Goal: Information Seeking & Learning: Learn about a topic

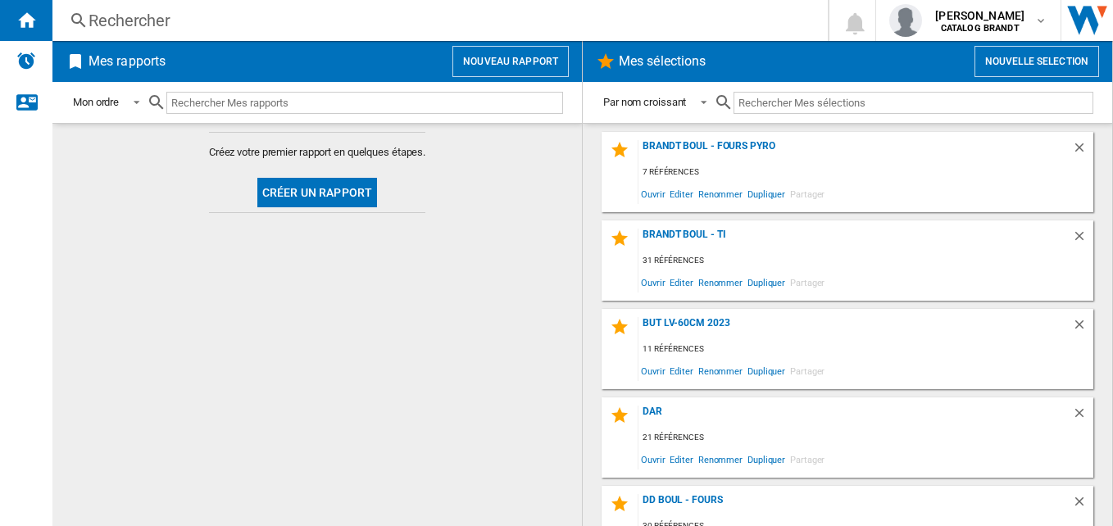
click at [266, 24] on div "Rechercher" at bounding box center [437, 20] width 697 height 23
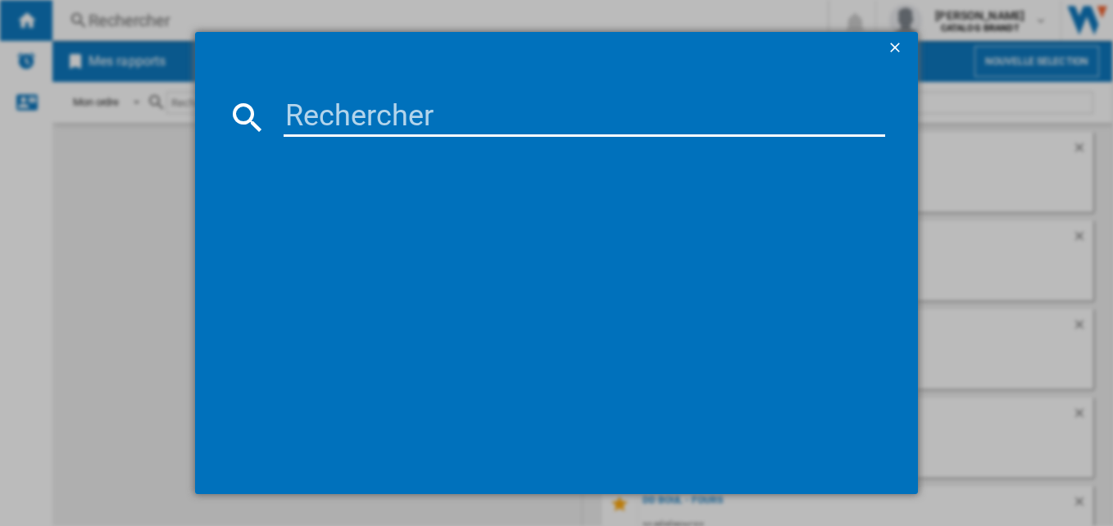
click at [389, 112] on input at bounding box center [585, 117] width 603 height 39
paste input "SOP6612LX"
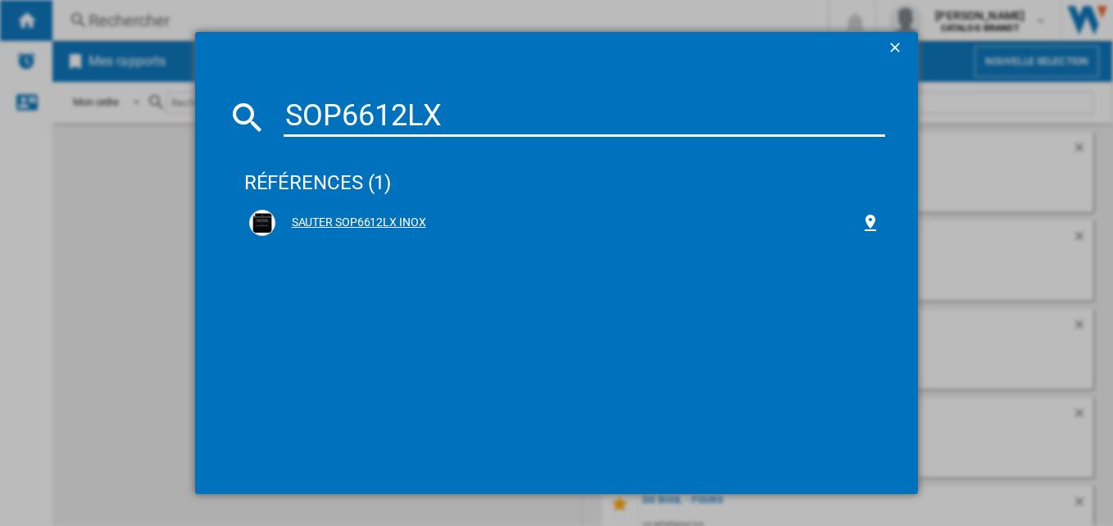
type input "SOP6612LX"
click at [402, 220] on div "SAUTER SOP6612LX INOX" at bounding box center [568, 223] width 586 height 16
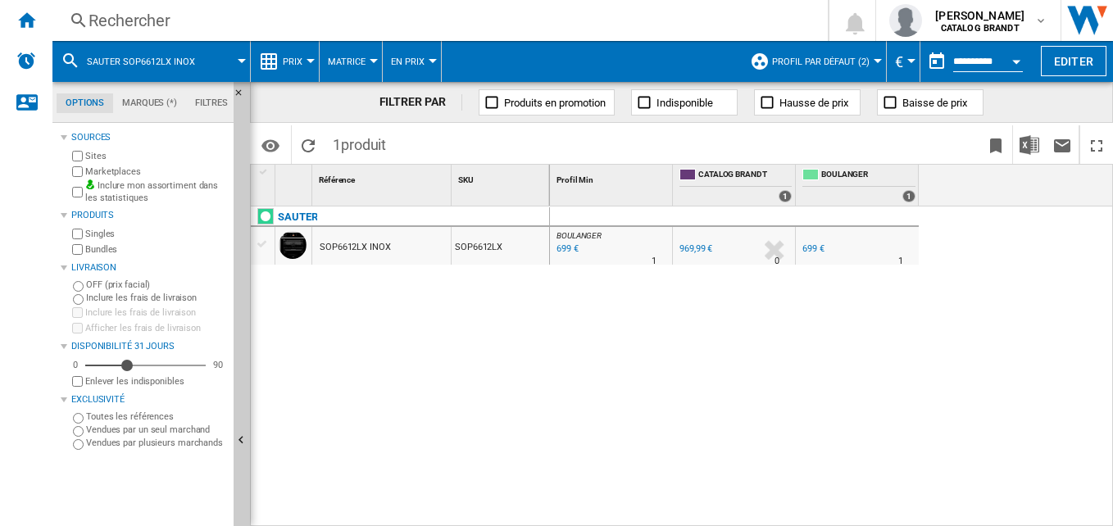
click at [74, 166] on div "Marketplaces" at bounding box center [148, 172] width 158 height 16
click at [305, 53] on button "Prix" at bounding box center [297, 61] width 28 height 41
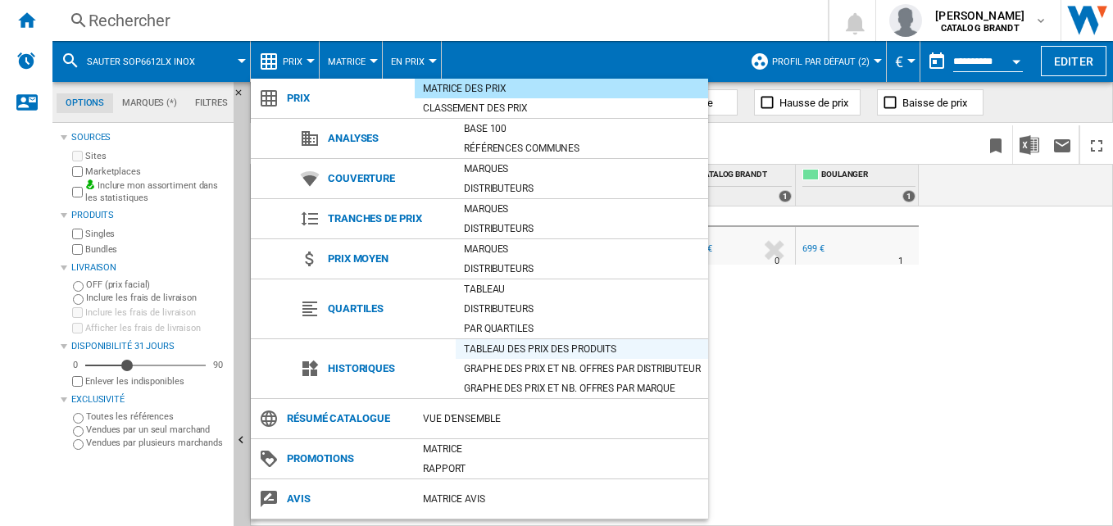
click at [562, 348] on div "Tableau des prix des produits" at bounding box center [582, 349] width 253 height 16
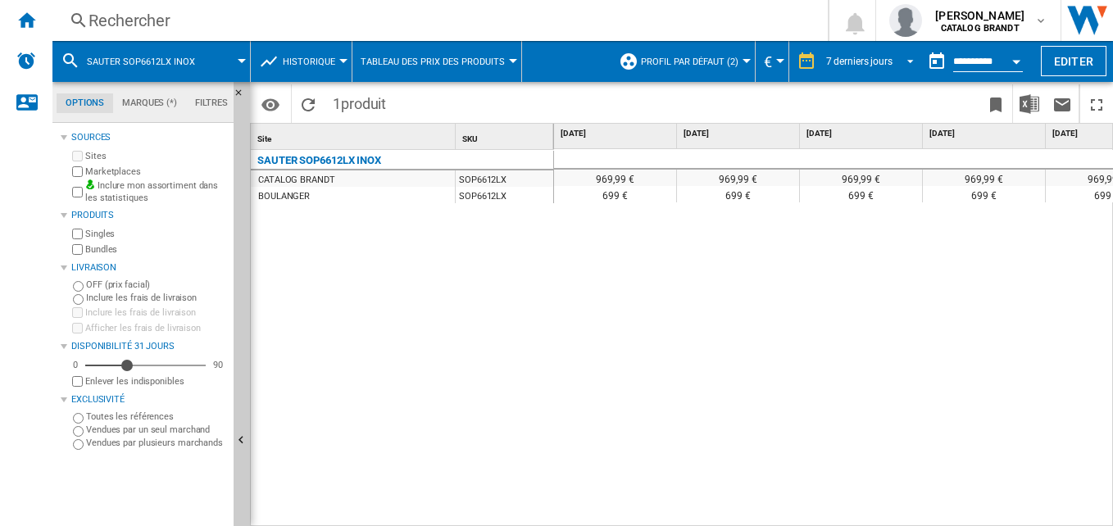
click at [857, 63] on div "7 derniers jours" at bounding box center [859, 61] width 66 height 11
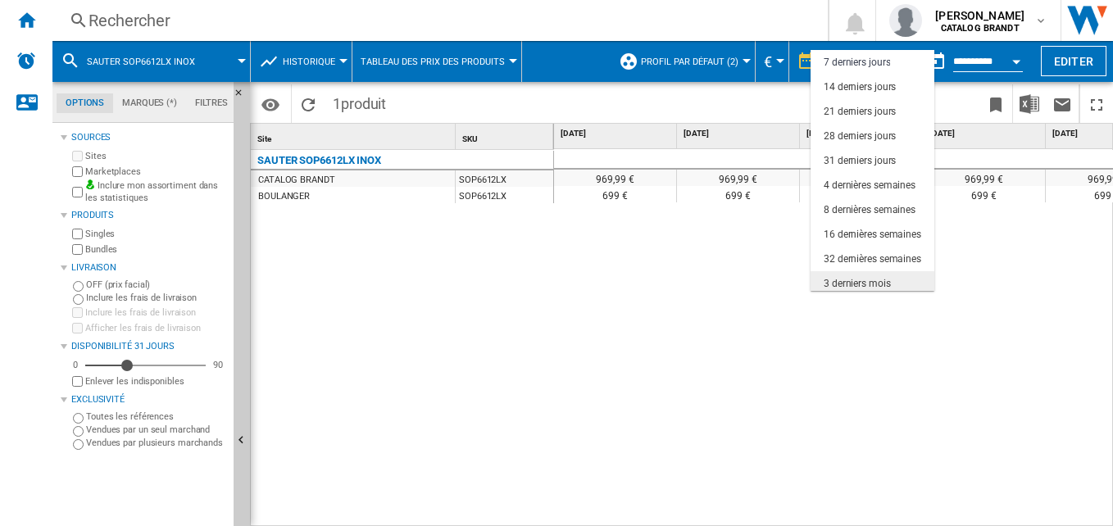
scroll to position [103, 0]
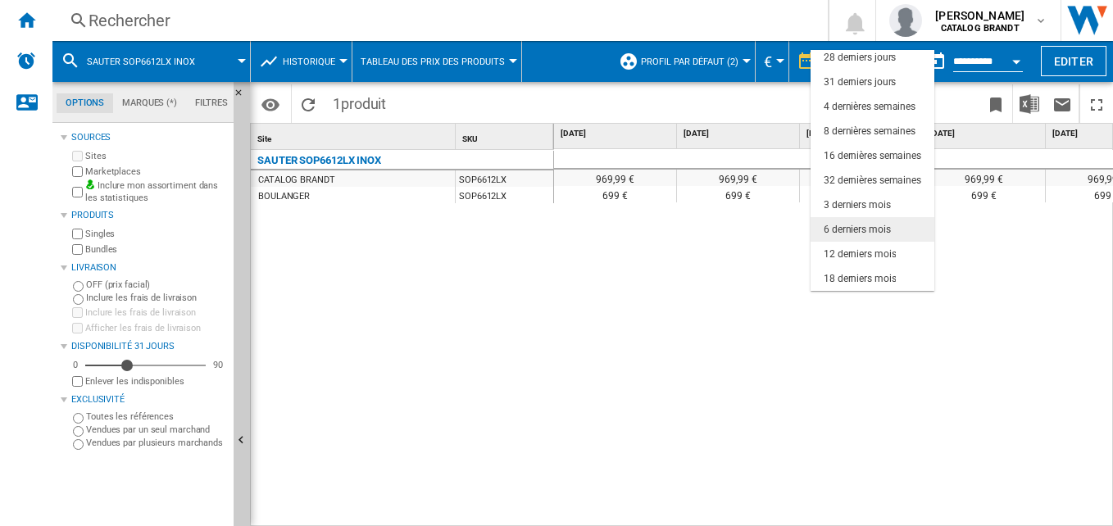
click at [867, 234] on div "6 derniers mois" at bounding box center [857, 230] width 67 height 14
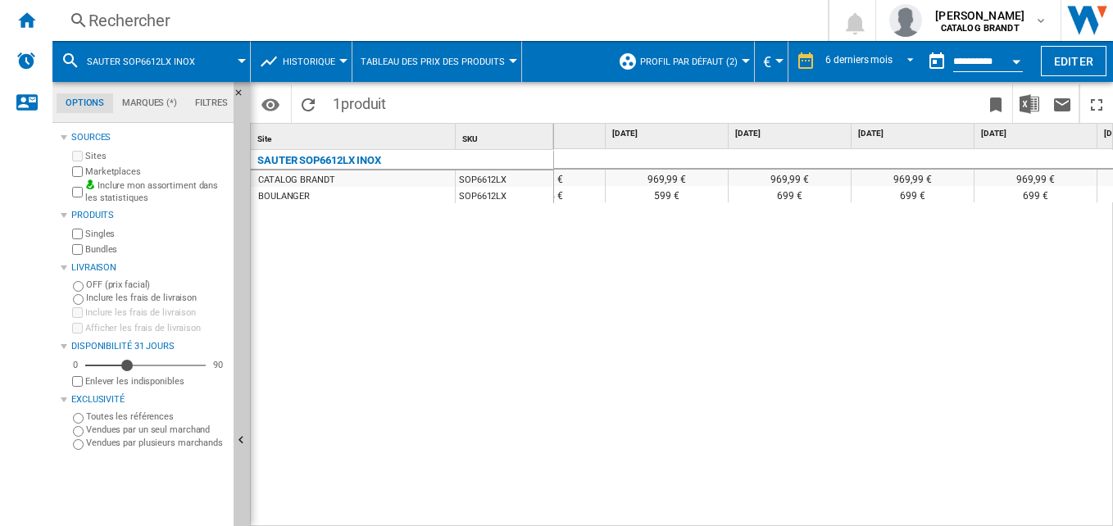
scroll to position [0, 301]
click at [861, 57] on div "6 derniers mois" at bounding box center [859, 61] width 67 height 11
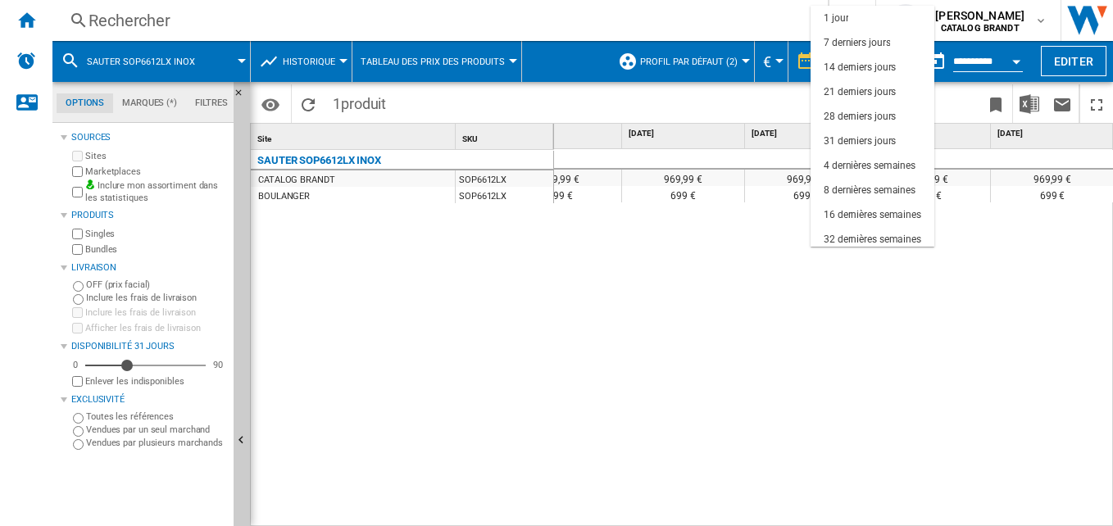
scroll to position [103, 0]
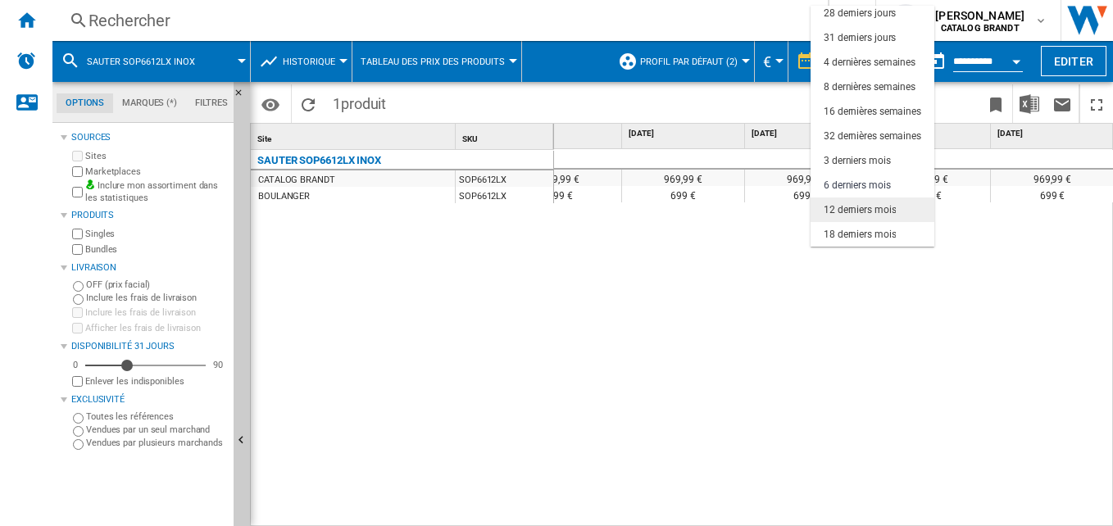
click at [867, 210] on div "12 derniers mois" at bounding box center [860, 210] width 72 height 14
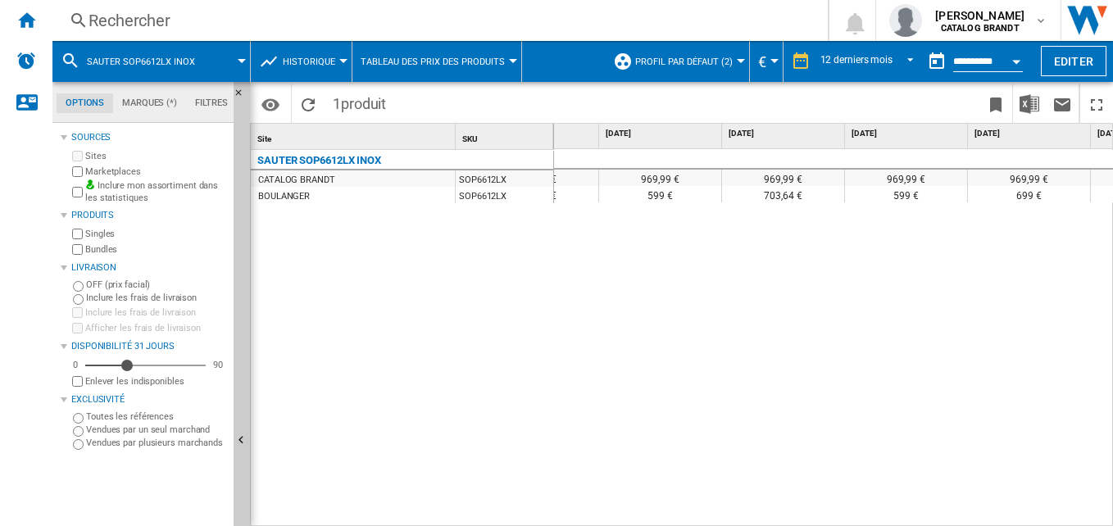
scroll to position [0, 697]
click at [295, 25] on div "Rechercher" at bounding box center [437, 20] width 697 height 23
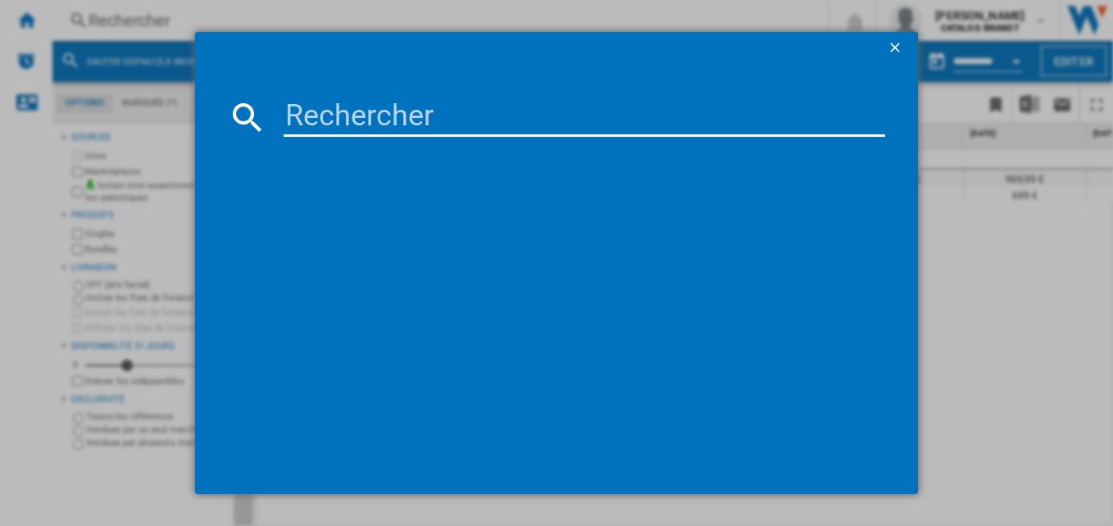
click at [399, 105] on input at bounding box center [585, 117] width 603 height 39
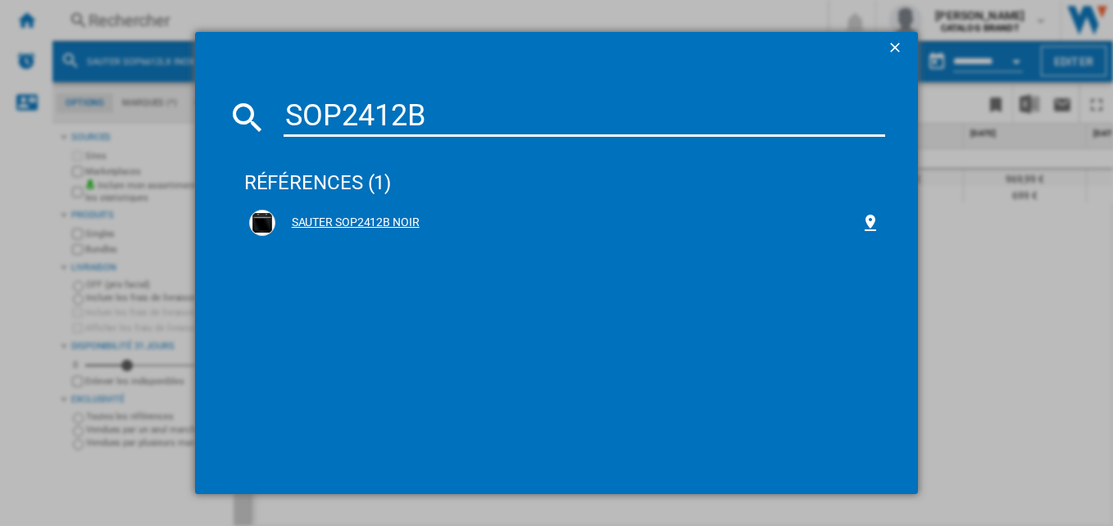
type input "SOP2412B"
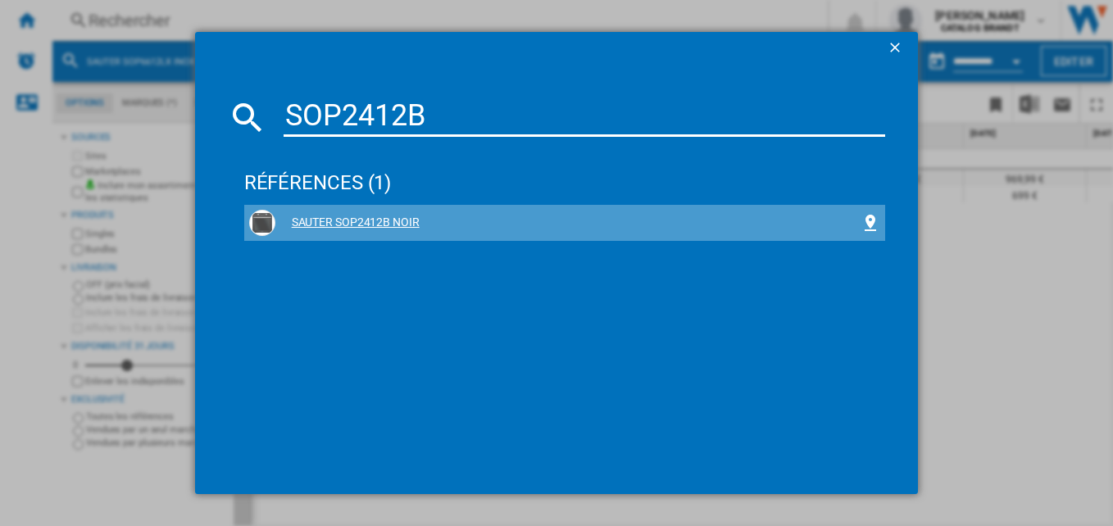
click at [396, 227] on div "SAUTER SOP2412B NOIR" at bounding box center [568, 223] width 586 height 16
